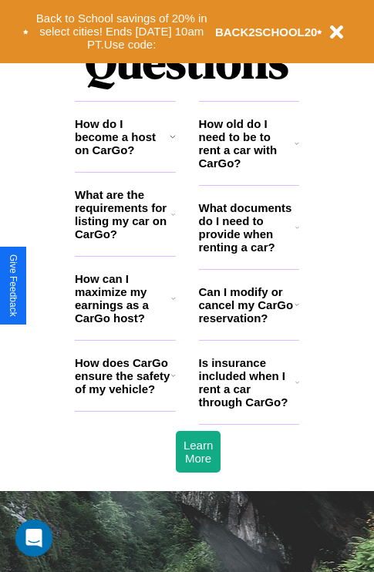
scroll to position [1868, 0]
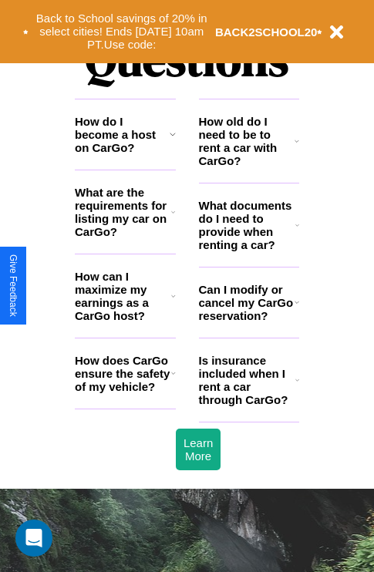
click at [125, 154] on h3 "How do I become a host on CarGo?" at bounding box center [122, 134] width 95 height 39
click at [125, 321] on h3 "How can I maximize my earnings as a CarGo host?" at bounding box center [123, 296] width 96 height 52
click at [248, 405] on h3 "Is insurance included when I rent a car through CarGo?" at bounding box center [247, 380] width 96 height 52
click at [125, 237] on h3 "What are the requirements for listing my car on CarGo?" at bounding box center [123, 212] width 96 height 52
click at [248, 166] on h3 "How old do I need to be to rent a car with CarGo?" at bounding box center [247, 141] width 96 height 52
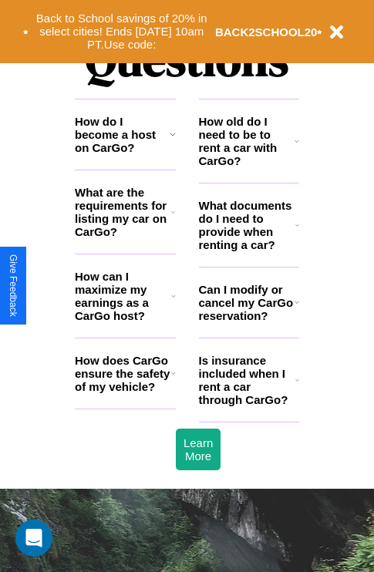
click at [125, 237] on h3 "What are the requirements for listing my car on CarGo?" at bounding box center [123, 212] width 96 height 52
click at [296, 308] on icon at bounding box center [296, 302] width 5 height 12
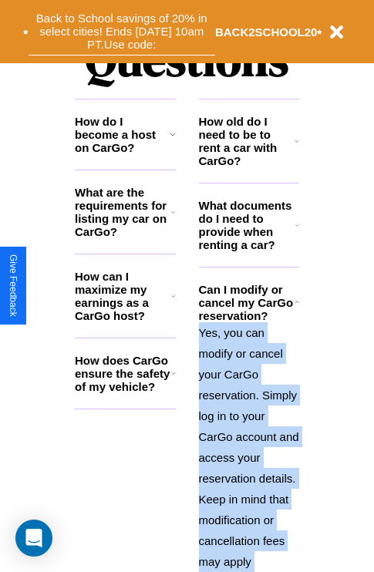
click at [121, 32] on button "Back to School savings of 20% in select cities! Ends [DATE] 10am PT. Use code:" at bounding box center [122, 32] width 187 height 48
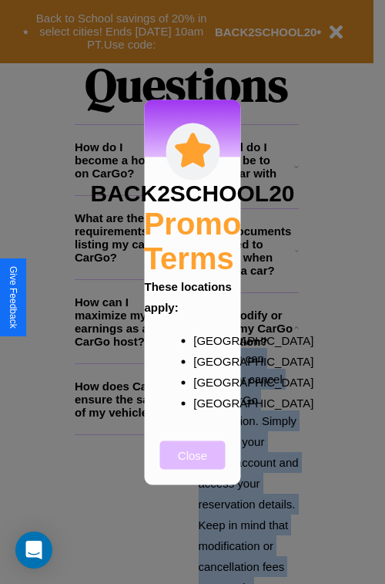
click at [193, 465] on button "Close" at bounding box center [193, 454] width 66 height 29
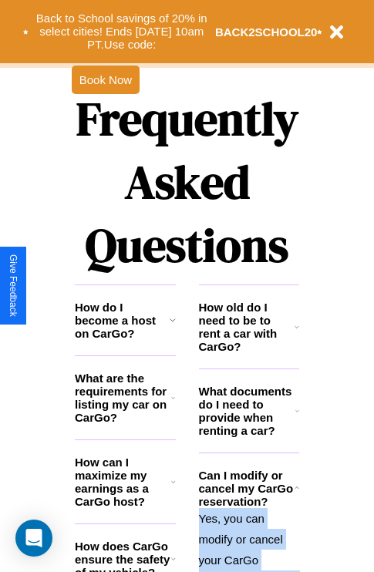
scroll to position [1501, 0]
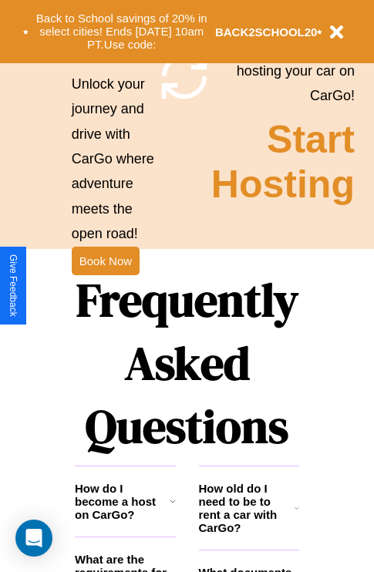
click at [105, 286] on h1 "Frequently Asked Questions" at bounding box center [187, 363] width 224 height 205
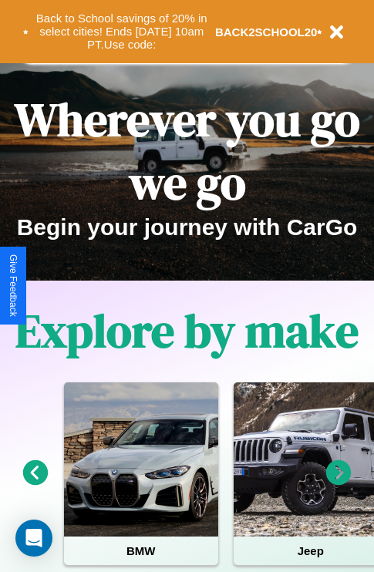
scroll to position [0, 0]
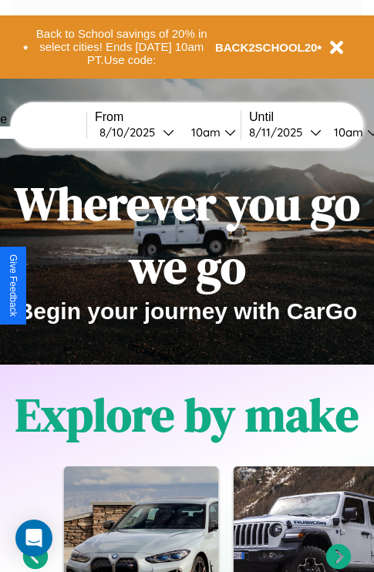
click at [52, 132] on input "text" at bounding box center [29, 132] width 116 height 12
type input "******"
click at [156, 132] on div "[DATE]" at bounding box center [130, 132] width 63 height 15
select select "*"
select select "****"
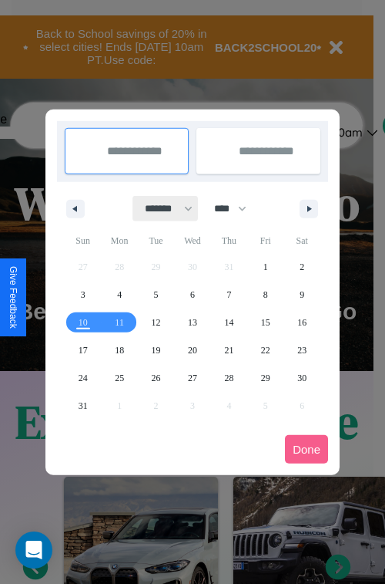
click at [162, 208] on select "******* ******** ***** ***** *** **** **** ****** ********* ******* ******** **…" at bounding box center [166, 208] width 66 height 25
select select "*"
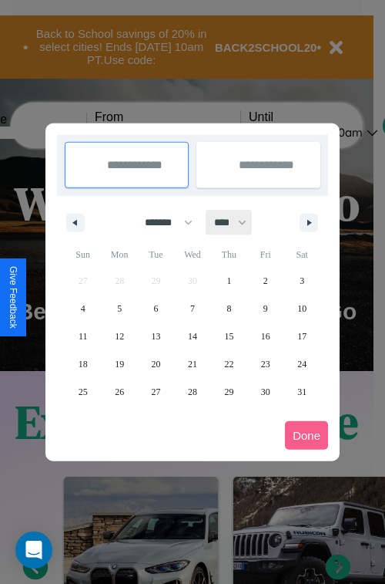
click at [237, 222] on select "**** **** **** **** **** **** **** **** **** **** **** **** **** **** **** ****…" at bounding box center [230, 222] width 46 height 25
select select "****"
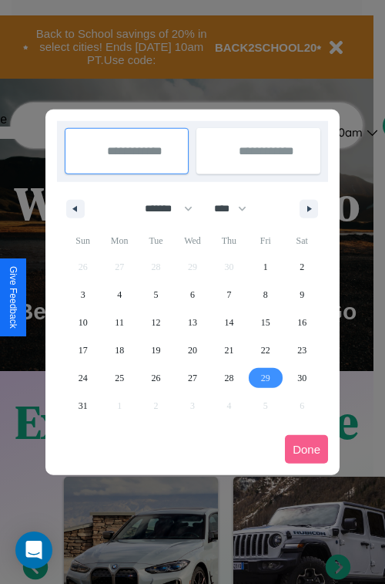
click at [265, 377] on span "29" at bounding box center [265, 378] width 9 height 28
type input "**********"
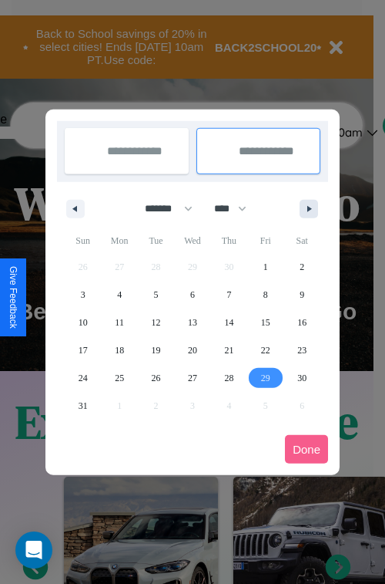
click at [309, 208] on icon "button" at bounding box center [312, 209] width 8 height 6
select select "*"
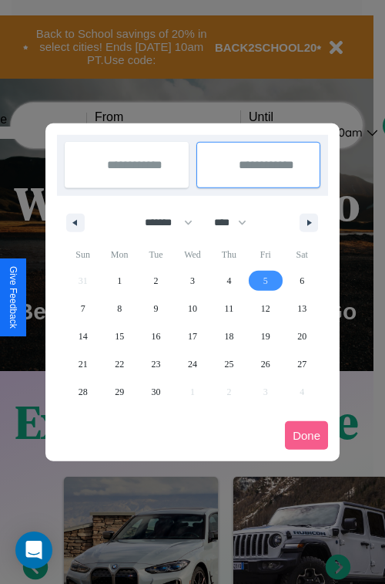
click at [265, 280] on span "5" at bounding box center [266, 281] width 5 height 28
type input "**********"
select select "*"
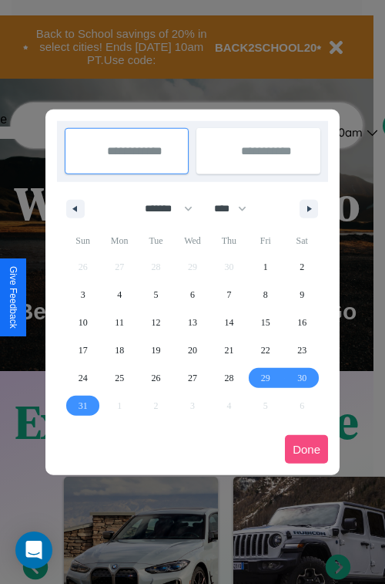
click at [307, 449] on button "Done" at bounding box center [306, 449] width 43 height 29
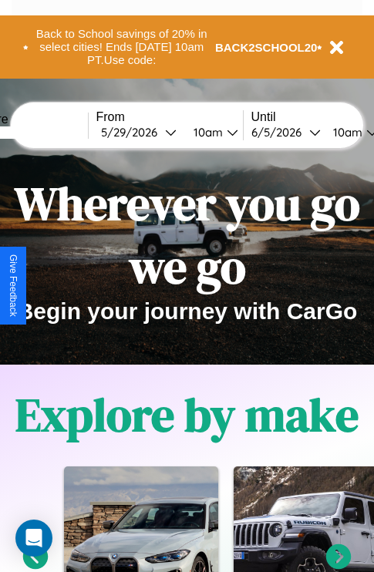
click at [225, 132] on div "10am" at bounding box center [206, 132] width 41 height 15
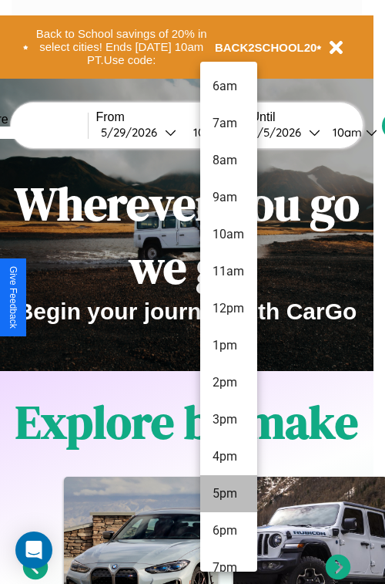
click at [228, 493] on li "5pm" at bounding box center [228, 493] width 57 height 37
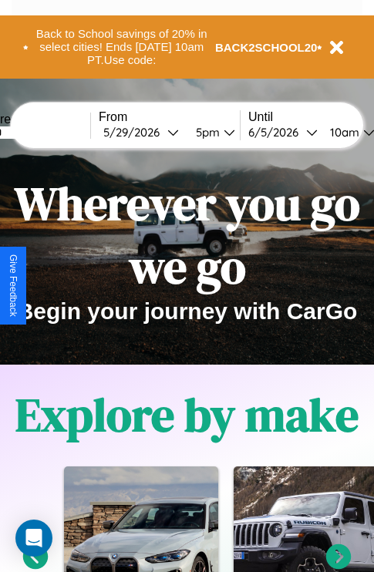
click at [363, 132] on div "10am" at bounding box center [342, 132] width 41 height 15
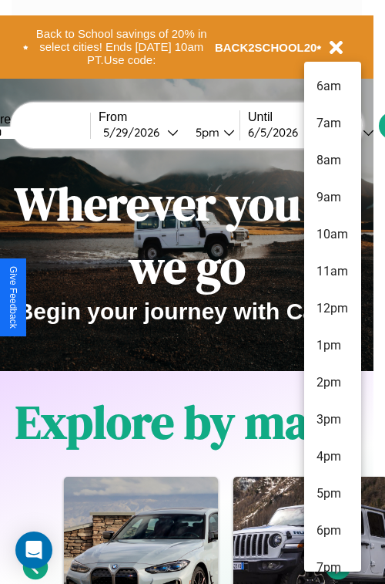
click at [332, 493] on li "5pm" at bounding box center [332, 493] width 57 height 37
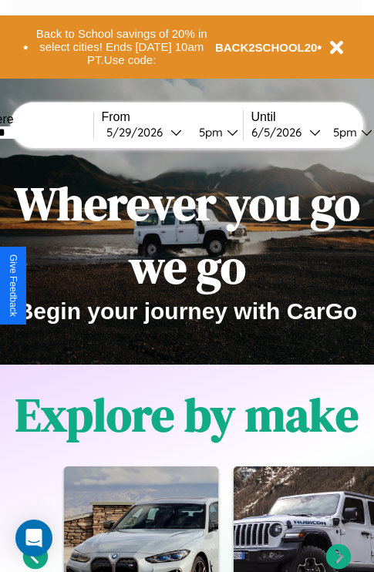
scroll to position [0, 51]
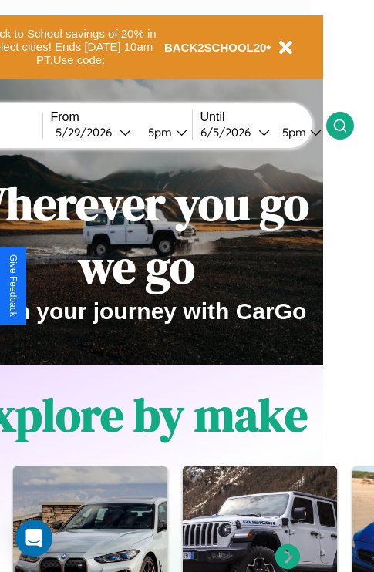
click at [348, 125] on icon at bounding box center [339, 125] width 15 height 15
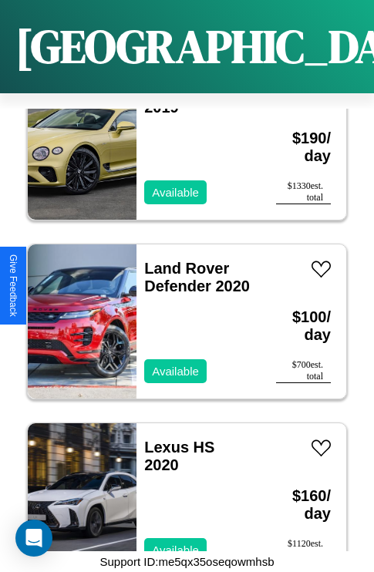
scroll to position [6138, 0]
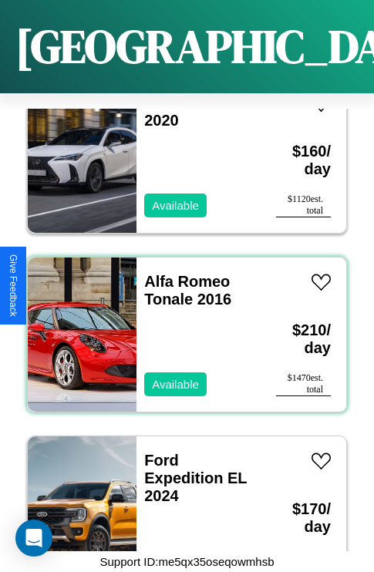
click at [181, 325] on div "Alfa Romeo Tonale 2016 Available" at bounding box center [198, 334] width 124 height 154
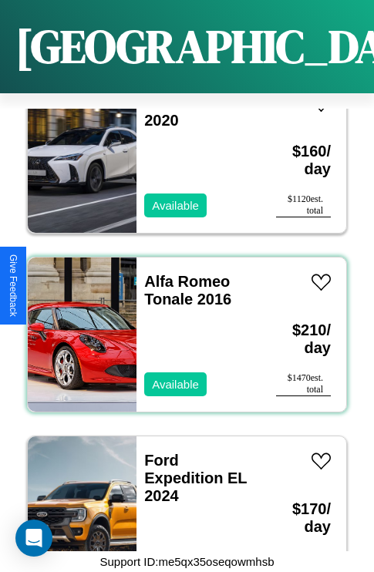
click at [181, 325] on div "Alfa Romeo Tonale 2016 Available" at bounding box center [198, 334] width 124 height 154
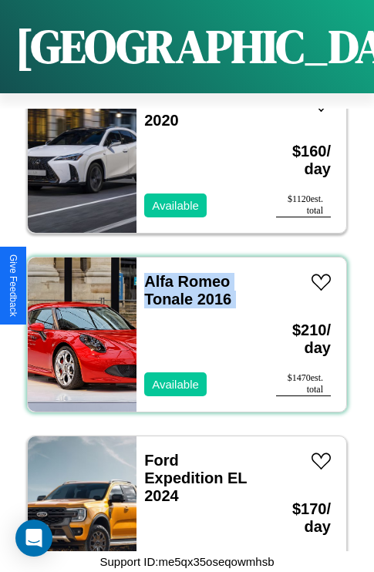
click at [181, 325] on div "Alfa Romeo Tonale 2016 Available" at bounding box center [198, 334] width 124 height 154
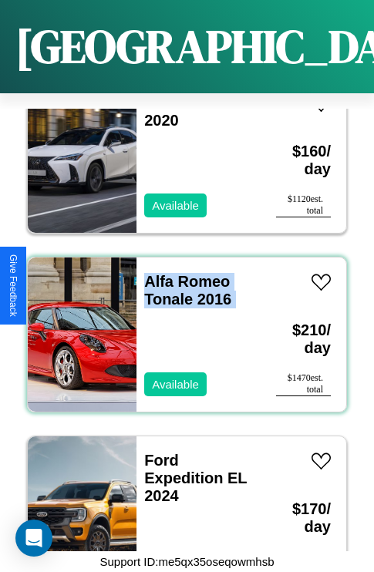
click at [181, 325] on div "Alfa Romeo Tonale 2016 Available" at bounding box center [198, 334] width 124 height 154
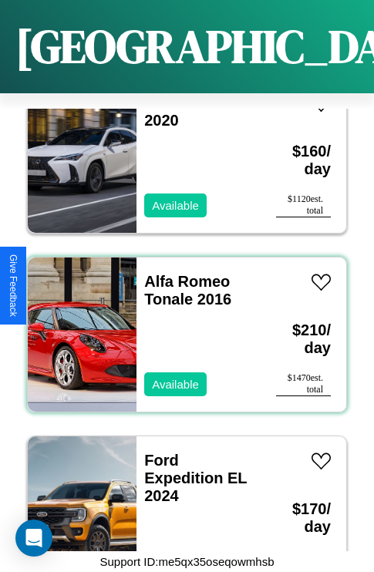
click at [181, 325] on div "Alfa Romeo Tonale 2016 Available" at bounding box center [198, 334] width 124 height 154
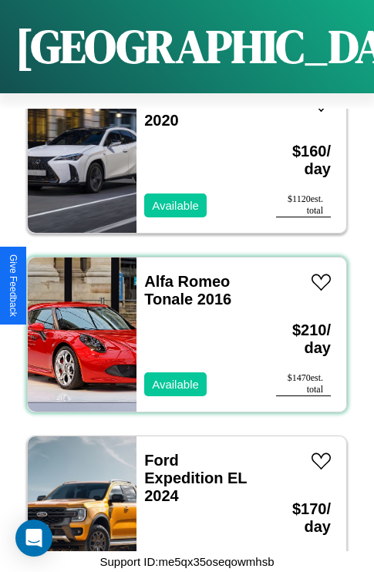
click at [181, 325] on div "Alfa Romeo Tonale 2016 Available" at bounding box center [198, 334] width 124 height 154
click at [182, 273] on link "Alfa Romeo Tonale 2016" at bounding box center [187, 290] width 87 height 35
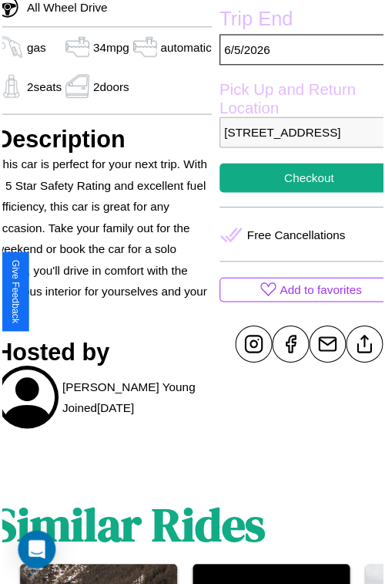
scroll to position [463, 65]
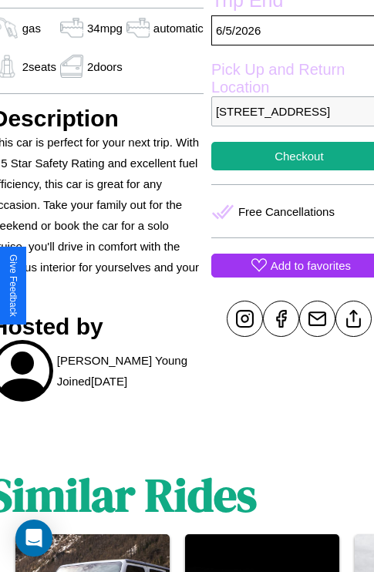
click at [286, 276] on p "Add to favorites" at bounding box center [311, 265] width 80 height 21
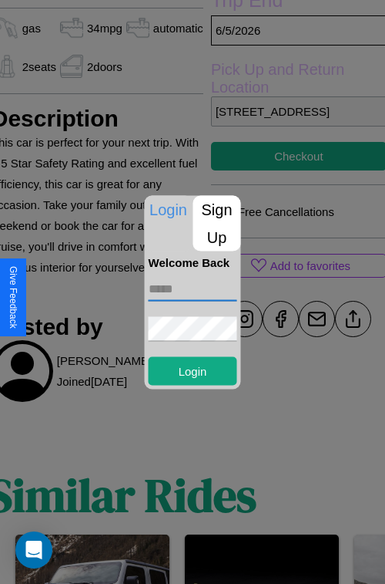
click at [193, 288] on input "text" at bounding box center [193, 288] width 89 height 25
type input "**********"
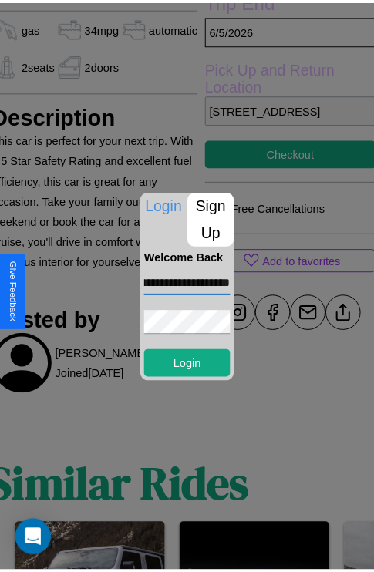
scroll to position [0, 0]
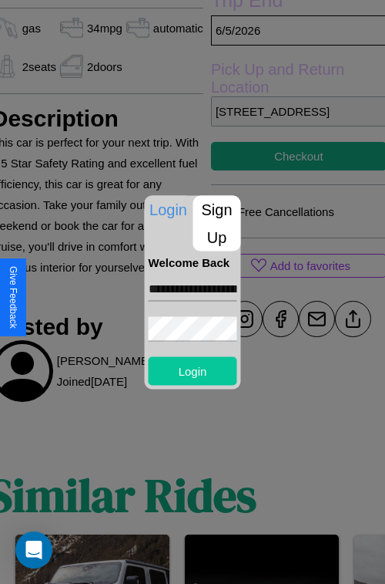
click at [193, 370] on button "Login" at bounding box center [193, 370] width 89 height 29
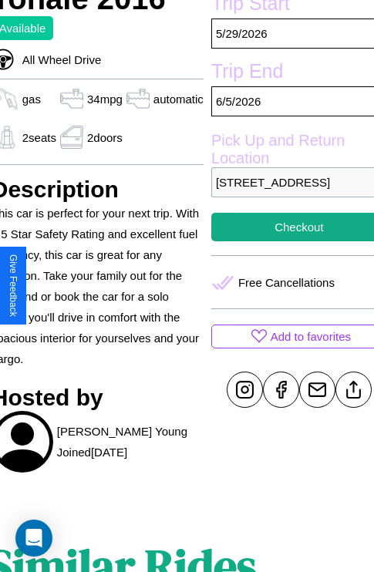
scroll to position [353, 65]
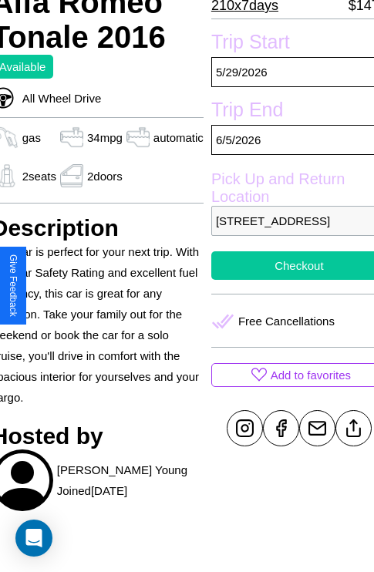
click at [286, 280] on button "Checkout" at bounding box center [299, 265] width 176 height 29
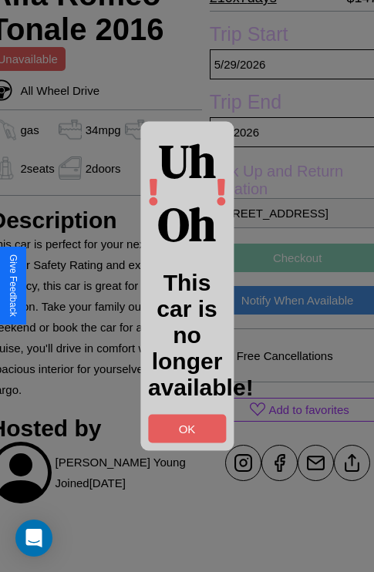
scroll to position [355, 65]
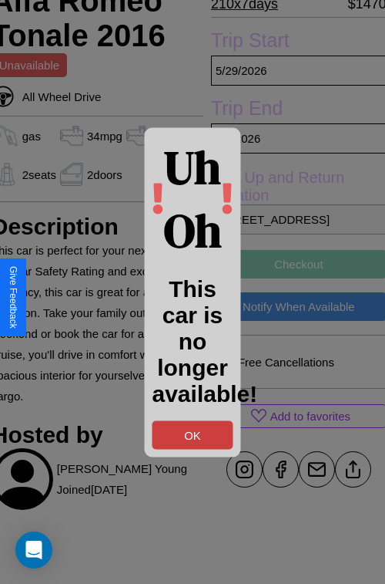
click at [193, 434] on button "OK" at bounding box center [193, 434] width 81 height 29
